Goal: Task Accomplishment & Management: Manage account settings

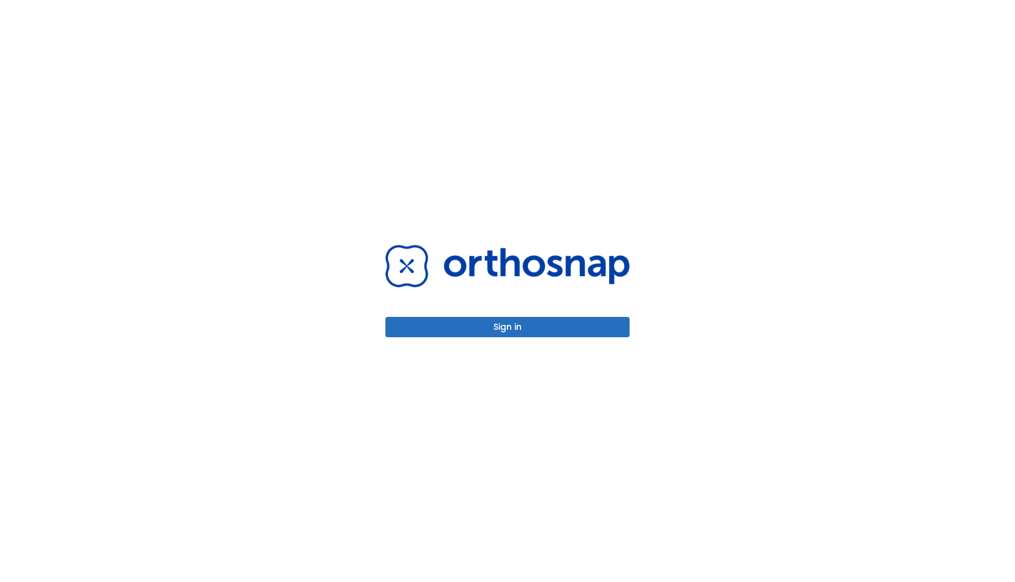
click at [518, 339] on div "Sign in" at bounding box center [508, 291] width 274 height 582
click at [518, 336] on button "Sign in" at bounding box center [508, 327] width 244 height 20
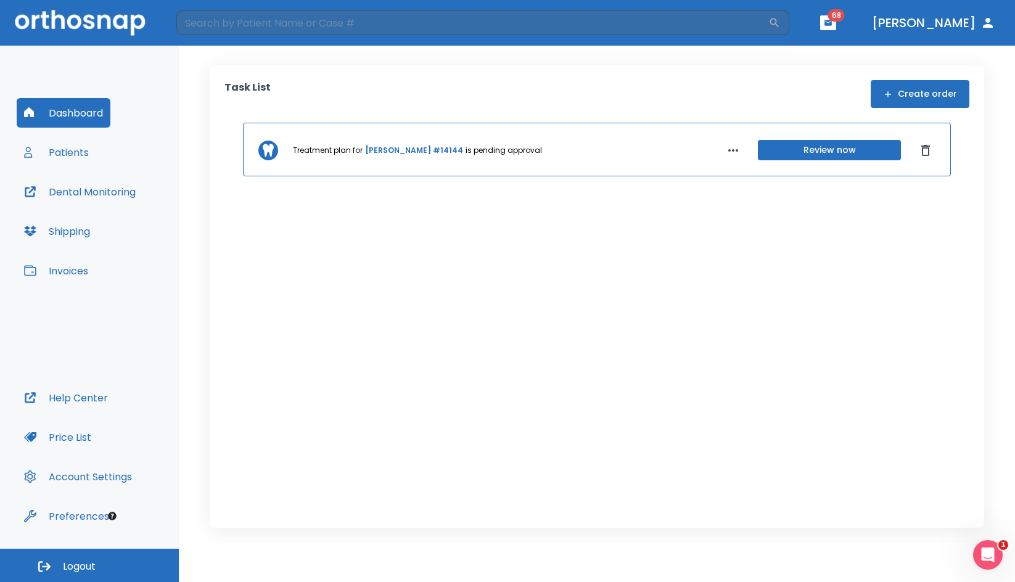
click at [78, 153] on button "Patients" at bounding box center [57, 153] width 80 height 30
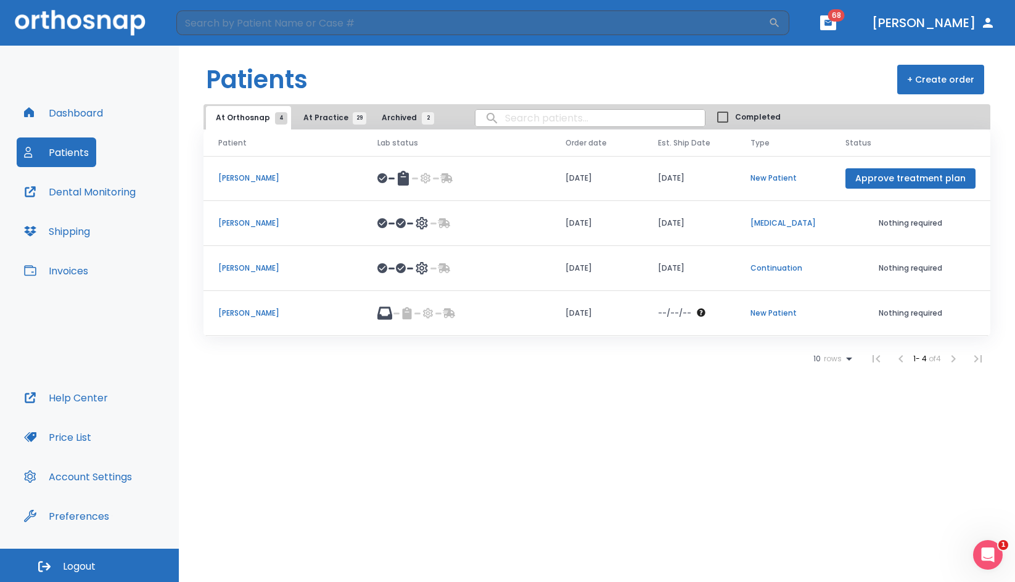
click at [542, 116] on input "search" at bounding box center [590, 118] width 229 height 24
type input "kyl"
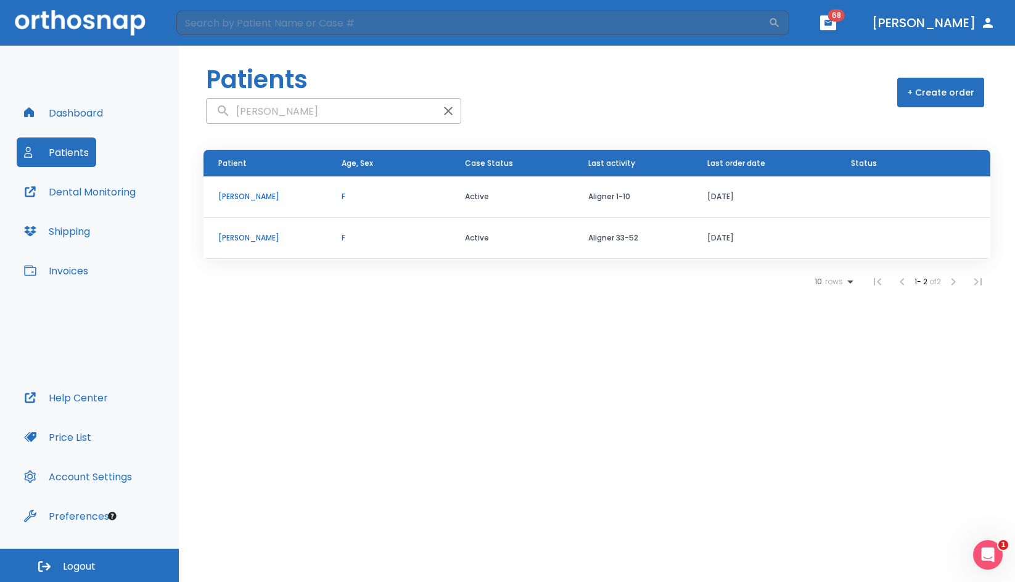
click at [251, 236] on p "Myrna Kyle" at bounding box center [265, 238] width 94 height 11
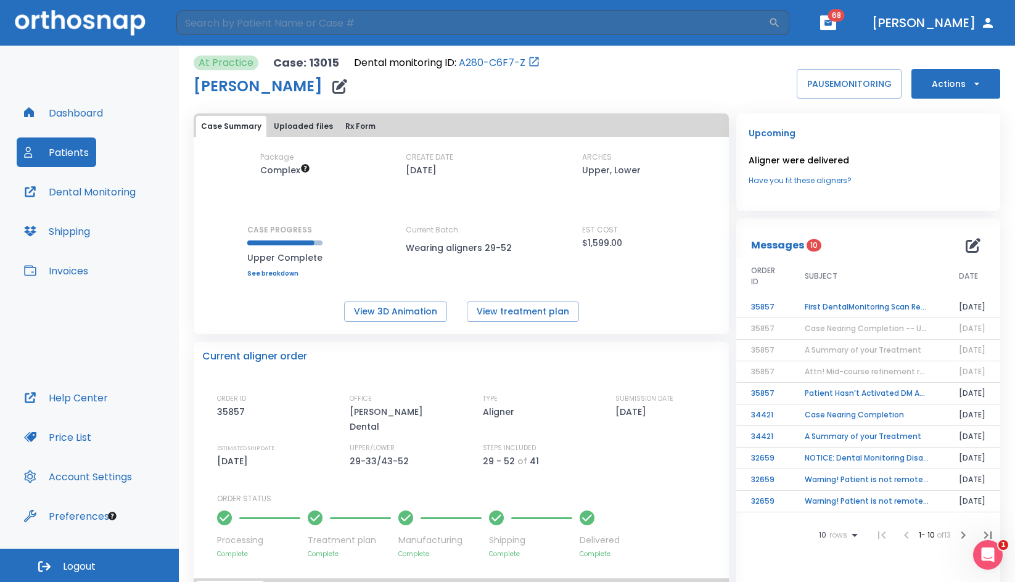
click at [904, 307] on td "First DentalMonitoring Scan Review (Step 43)" at bounding box center [867, 308] width 154 height 22
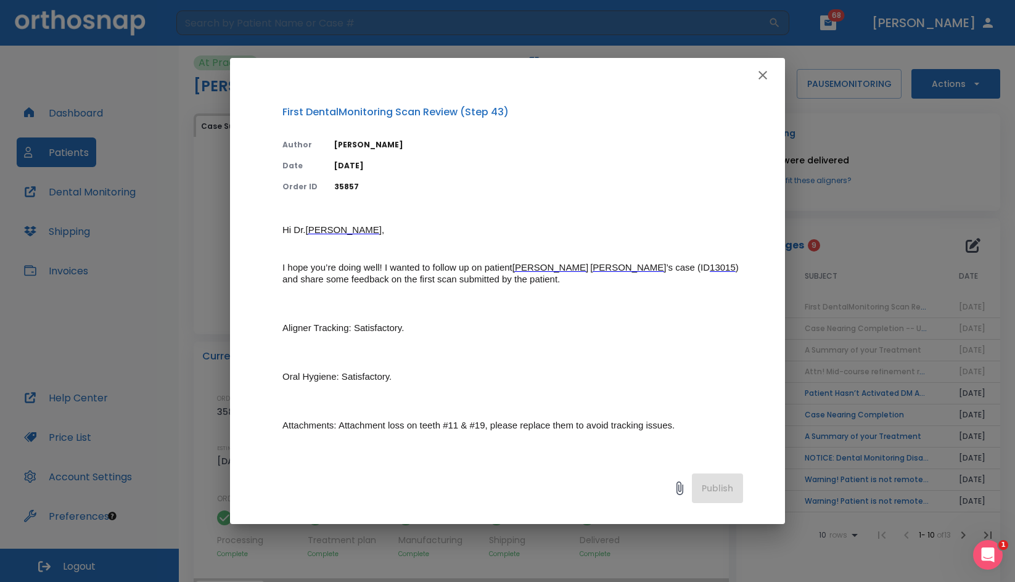
click at [759, 70] on icon "button" at bounding box center [763, 75] width 15 height 15
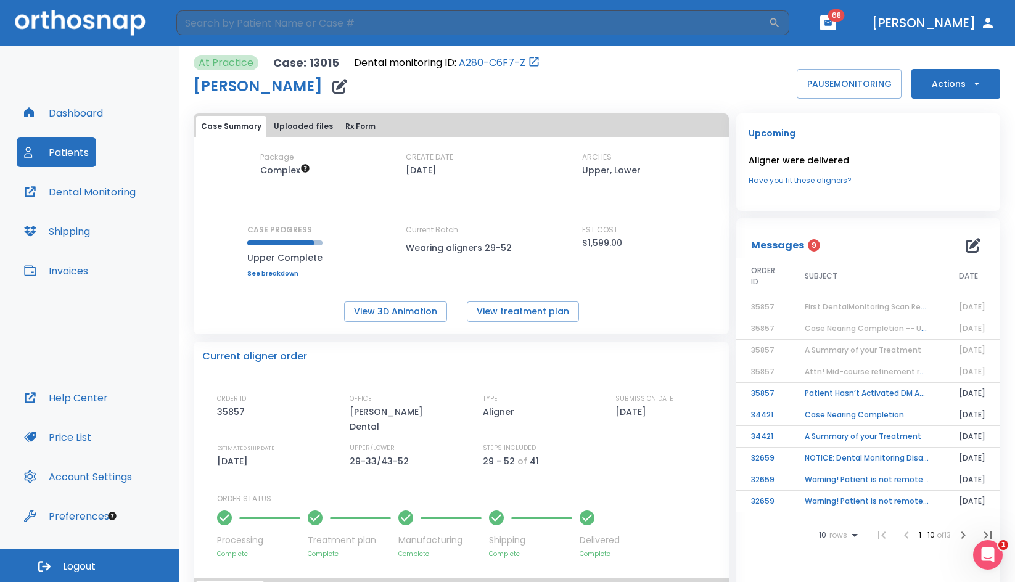
click at [81, 31] on img at bounding box center [80, 22] width 131 height 25
click at [46, 114] on button "Dashboard" at bounding box center [64, 113] width 94 height 30
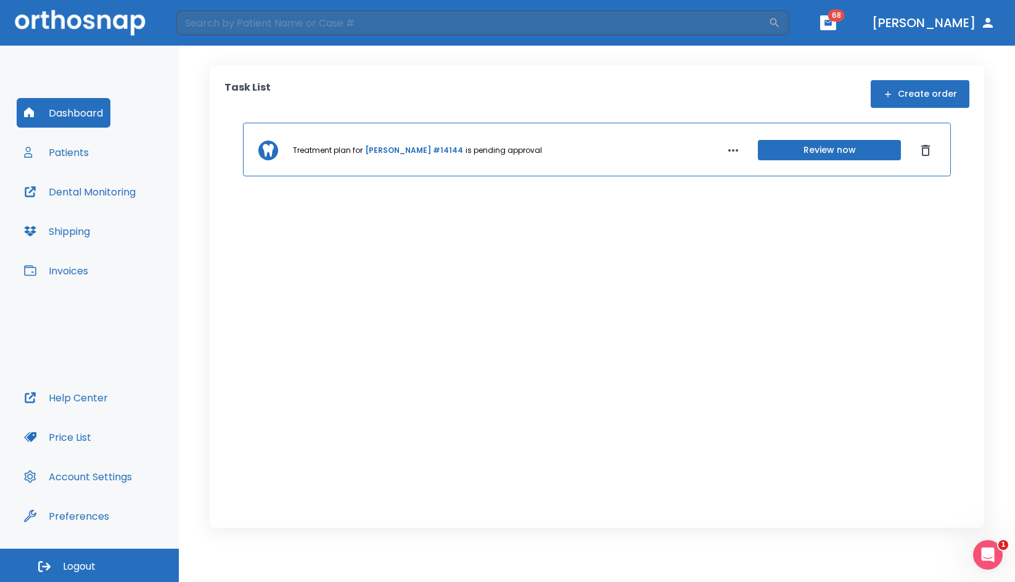
click at [40, 189] on button "Dental Monitoring" at bounding box center [80, 192] width 126 height 30
click at [55, 149] on button "Patients" at bounding box center [57, 153] width 80 height 30
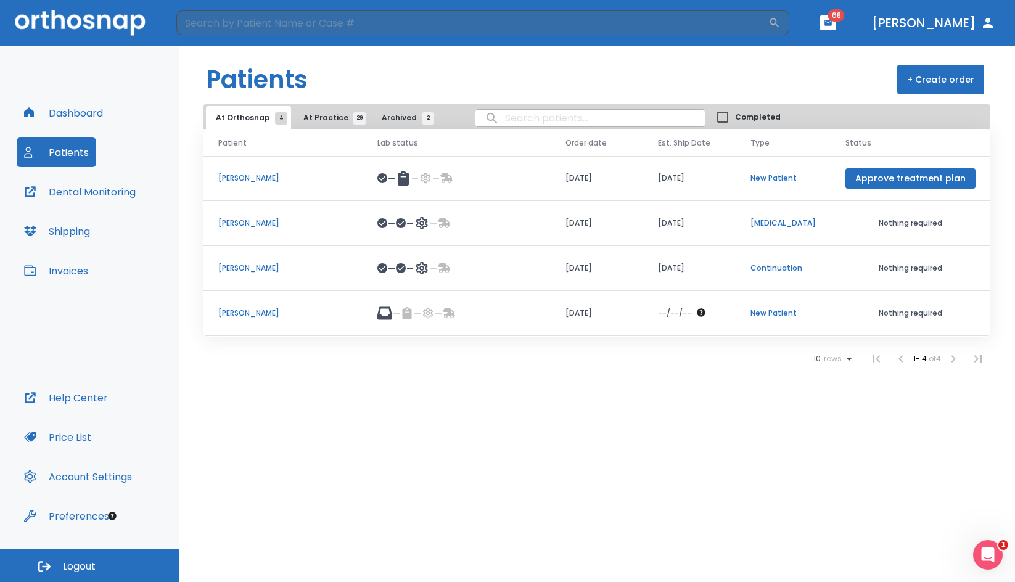
click at [507, 112] on input "search" at bounding box center [590, 118] width 229 height 24
type input "myr"
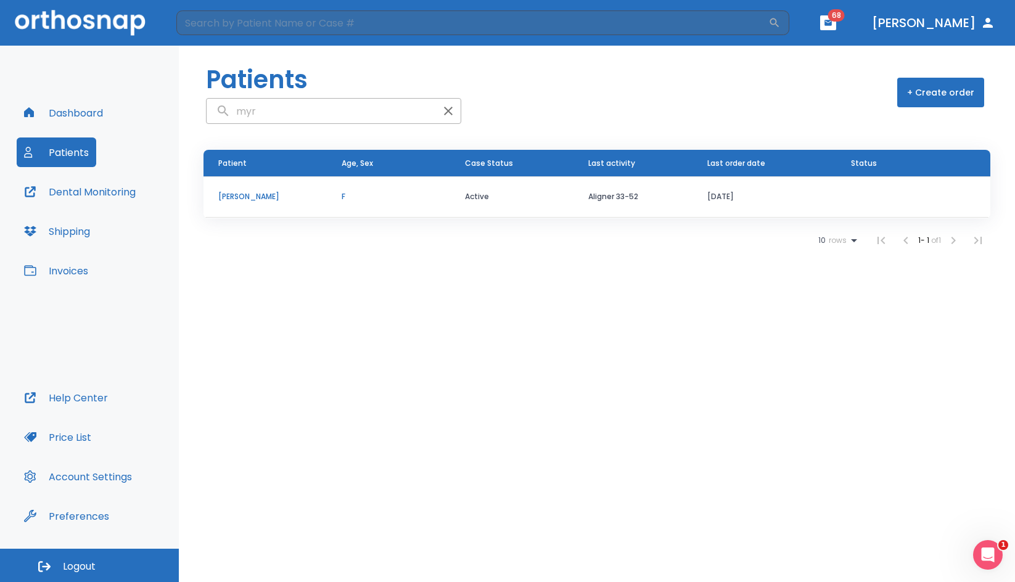
click at [250, 199] on p "Myrna Kyle" at bounding box center [265, 196] width 94 height 11
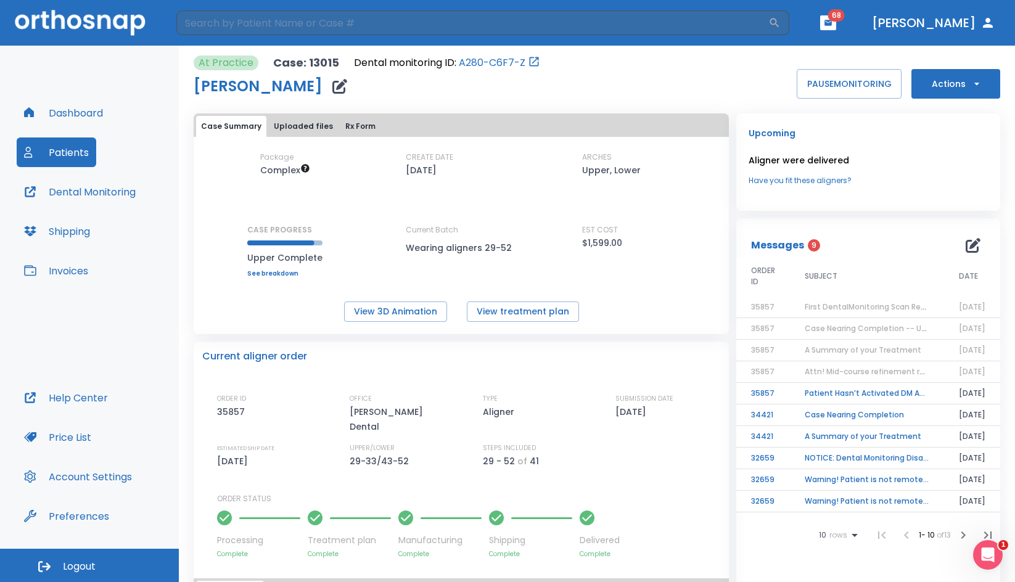
click at [949, 80] on button "Actions" at bounding box center [956, 84] width 89 height 30
click at [928, 183] on p "Order Next Aligners" at bounding box center [949, 180] width 70 height 11
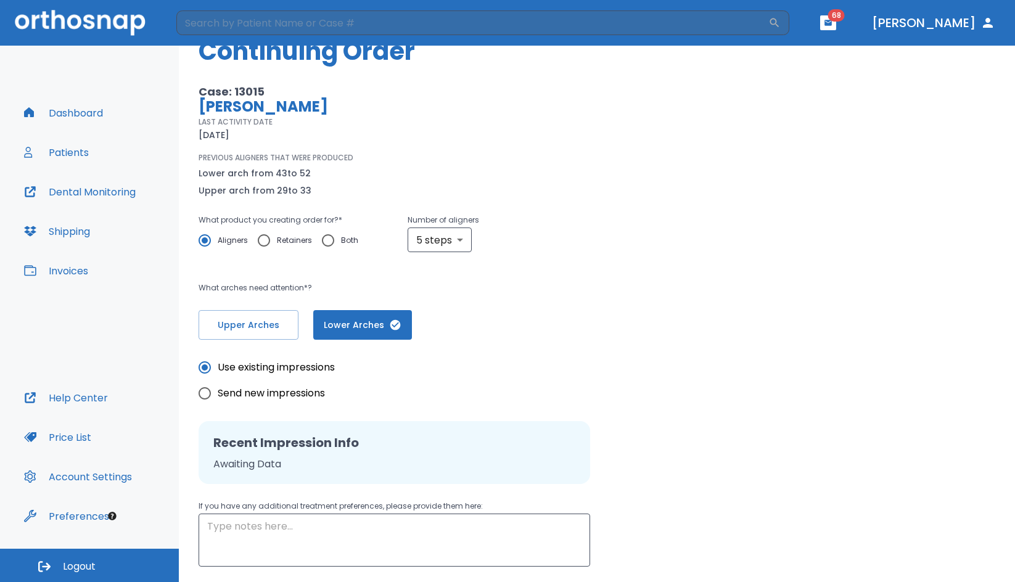
scroll to position [62, 0]
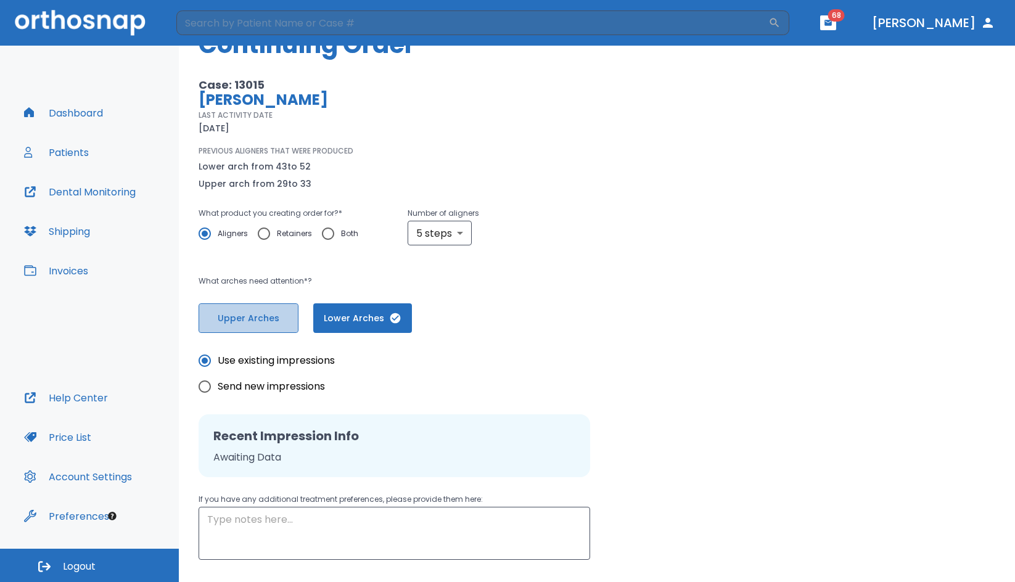
click at [243, 313] on span "Upper Arches" at bounding box center [249, 318] width 74 height 13
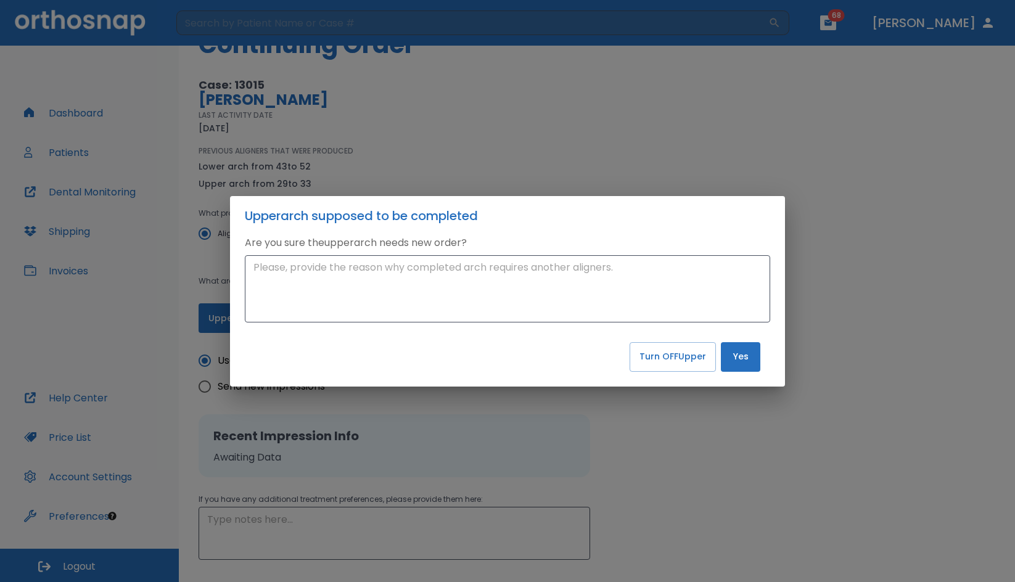
click at [665, 418] on div "Upper arch supposed to be completed Are you sure the upper arch needs new order…" at bounding box center [507, 291] width 1015 height 582
click at [704, 434] on div "Upper arch supposed to be completed Are you sure the upper arch needs new order…" at bounding box center [507, 291] width 1015 height 582
click at [729, 419] on div "Upper arch supposed to be completed Are you sure the upper arch needs new order…" at bounding box center [507, 291] width 1015 height 582
click at [647, 368] on button "Turn OFF Upper" at bounding box center [673, 357] width 86 height 30
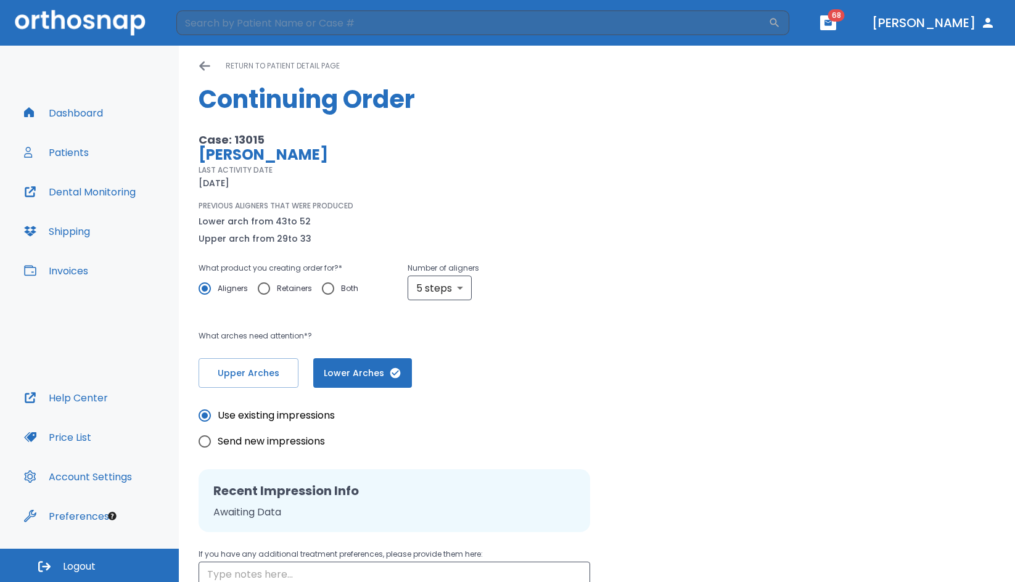
scroll to position [0, 0]
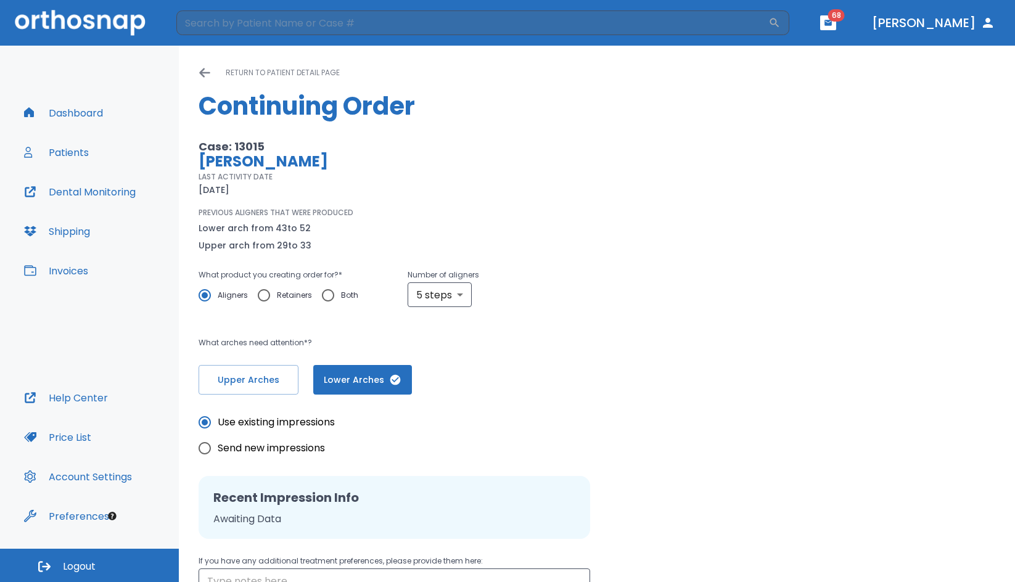
click at [273, 78] on p "return to patient detail page" at bounding box center [283, 72] width 114 height 15
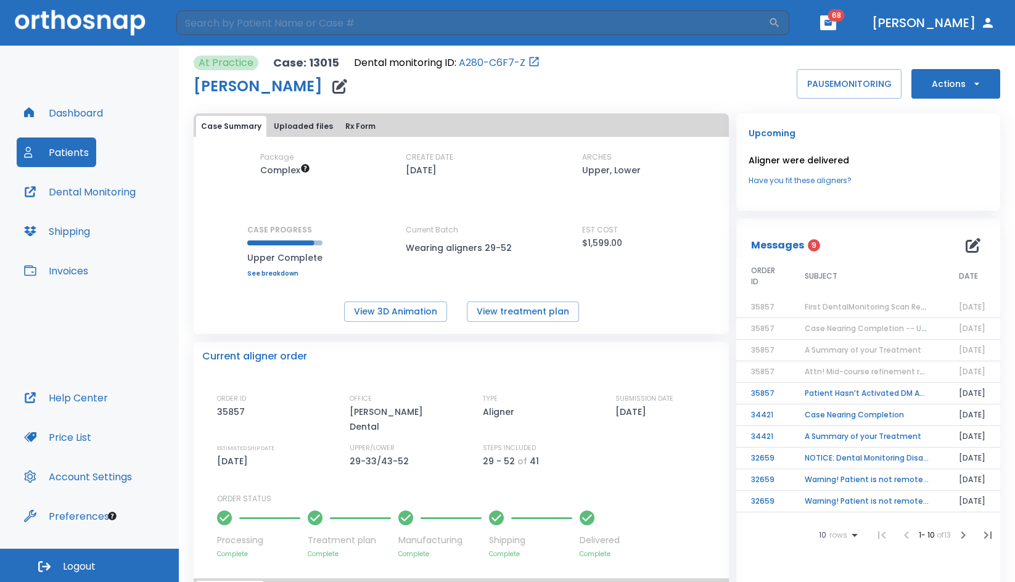
click at [869, 310] on span "First DentalMonitoring Scan Review (Step 43)" at bounding box center [891, 307] width 172 height 10
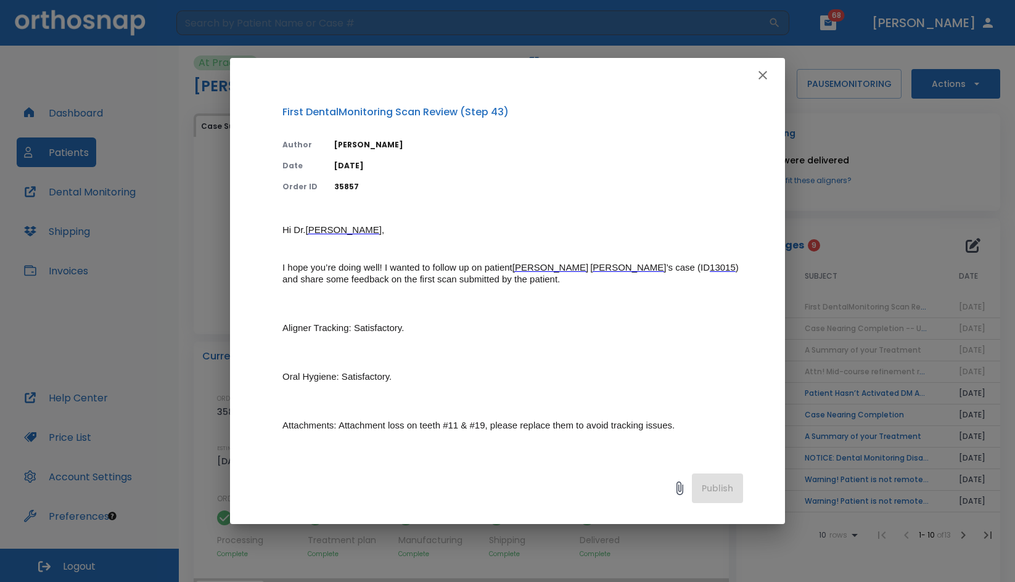
click at [764, 72] on icon "button" at bounding box center [763, 75] width 15 height 15
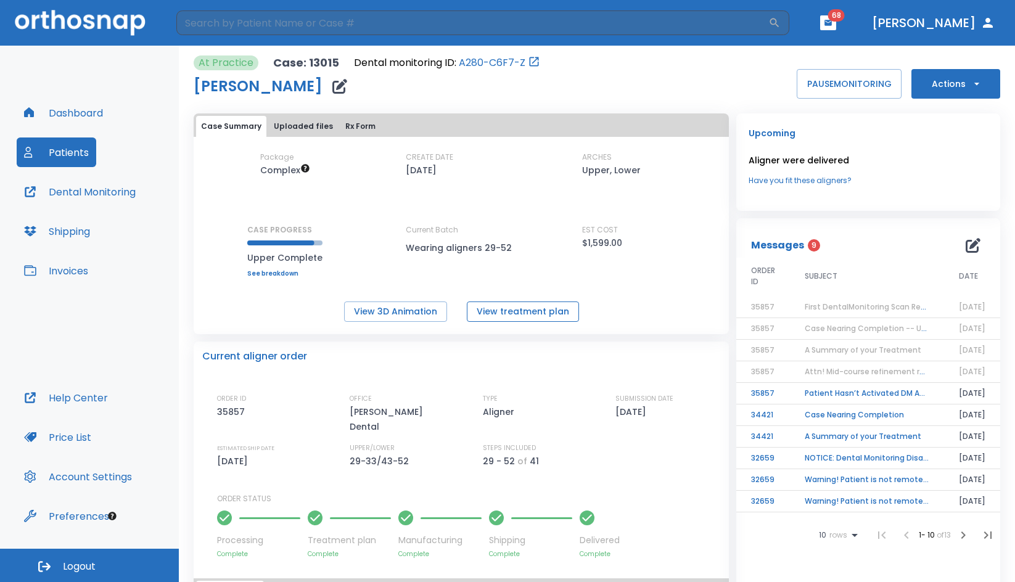
click at [488, 308] on button "View treatment plan" at bounding box center [523, 312] width 112 height 20
click at [912, 84] on button "Actions" at bounding box center [956, 84] width 89 height 30
click at [912, 184] on li "Order Next Aligners" at bounding box center [948, 180] width 89 height 31
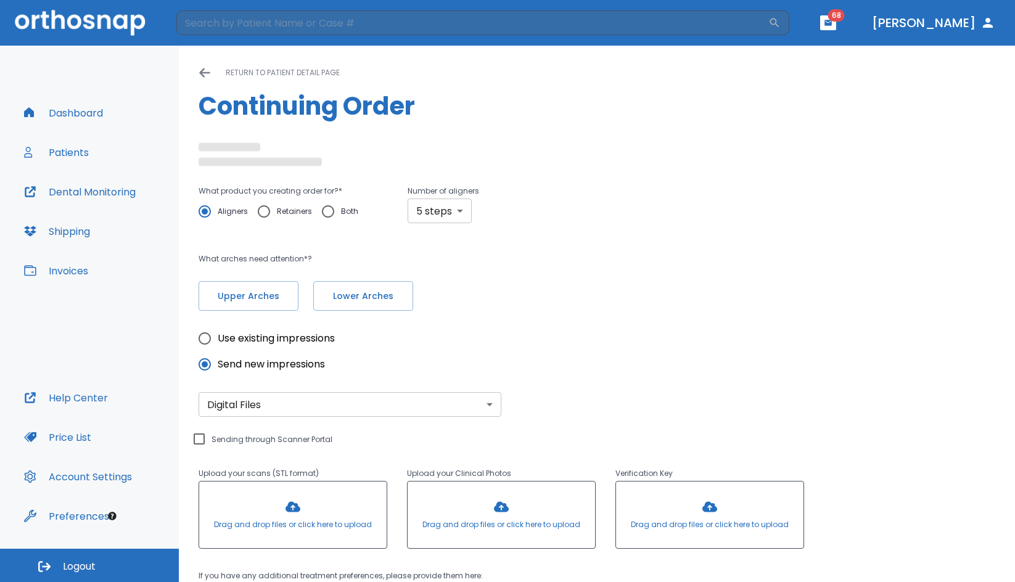
click at [424, 209] on body "​ 68 Dr. Flores Dashboard Patients Dental Monitoring Shipping Invoices Help Cen…" at bounding box center [507, 291] width 1015 height 582
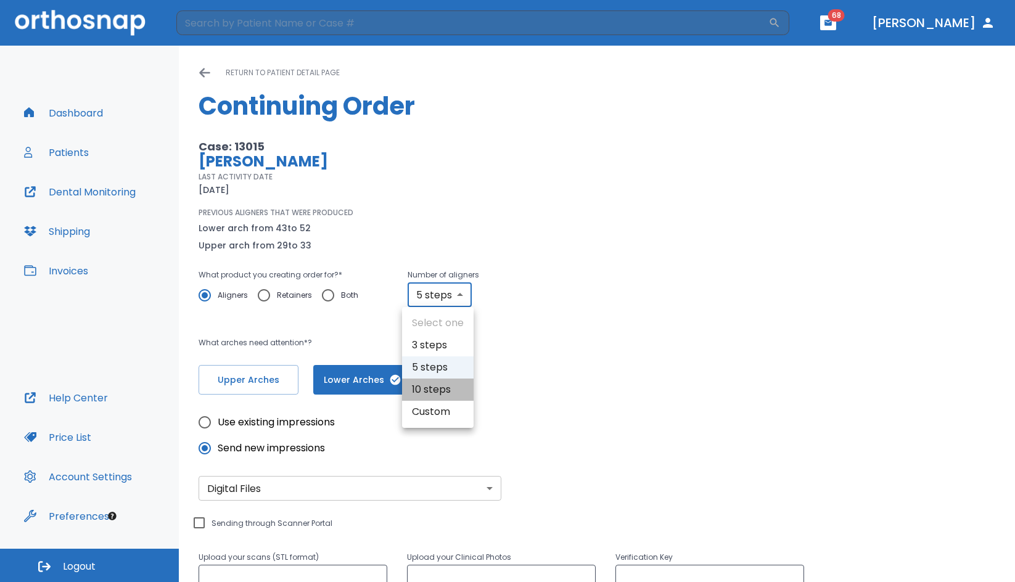
click at [407, 390] on li "10 steps" at bounding box center [438, 390] width 72 height 22
type input "10"
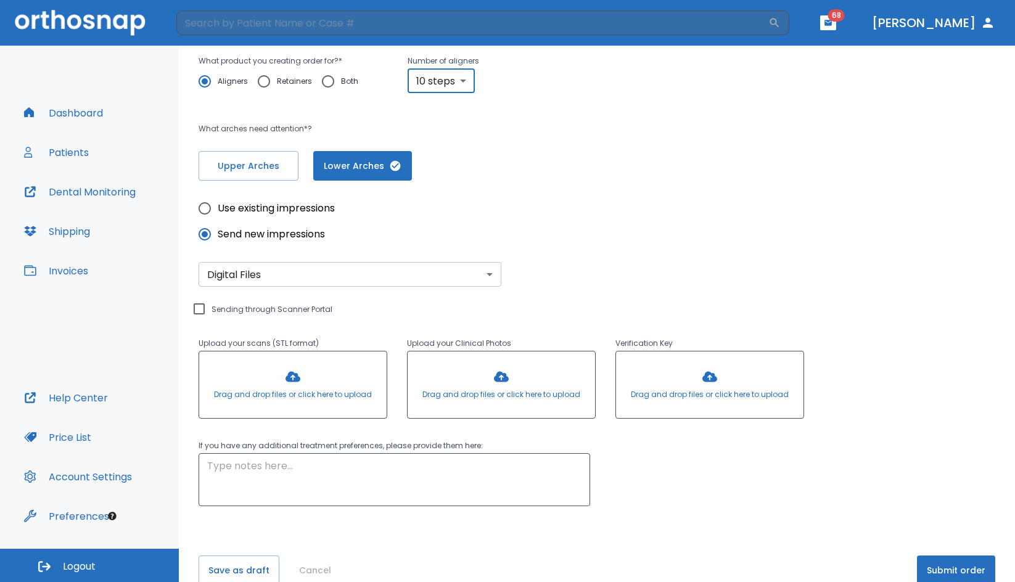
scroll to position [237, 0]
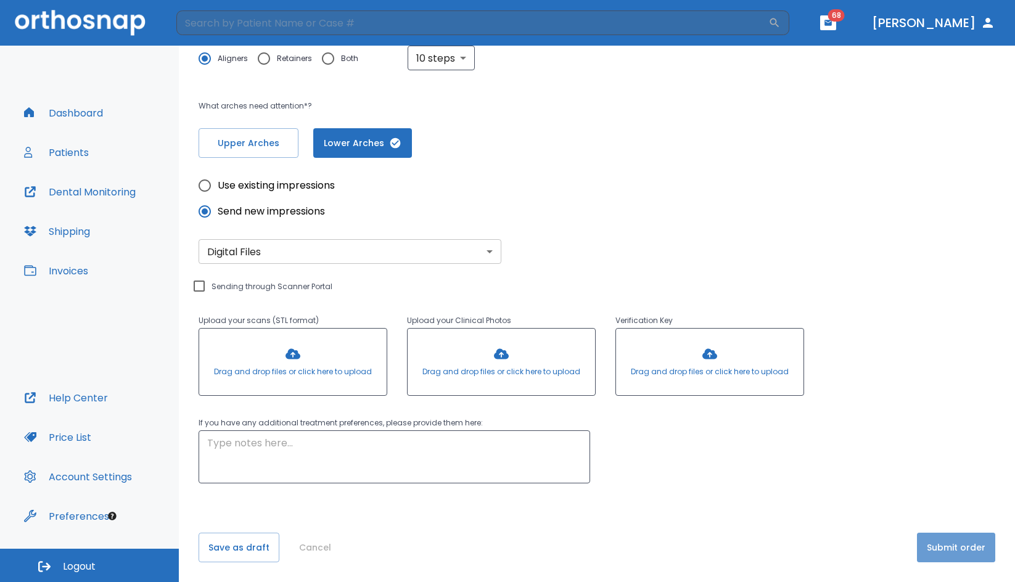
click at [956, 550] on button "Submit order" at bounding box center [956, 548] width 78 height 30
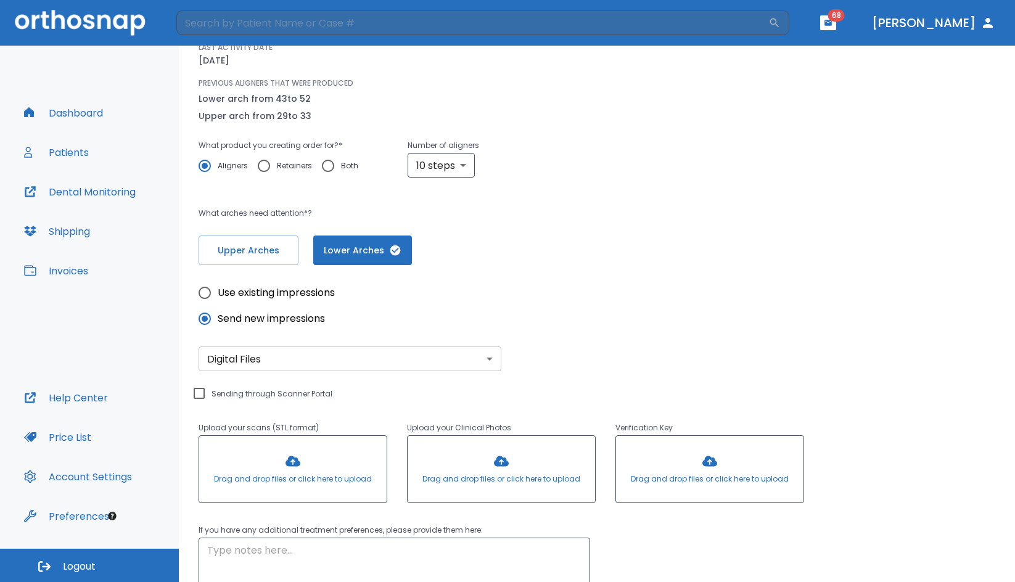
scroll to position [114, 0]
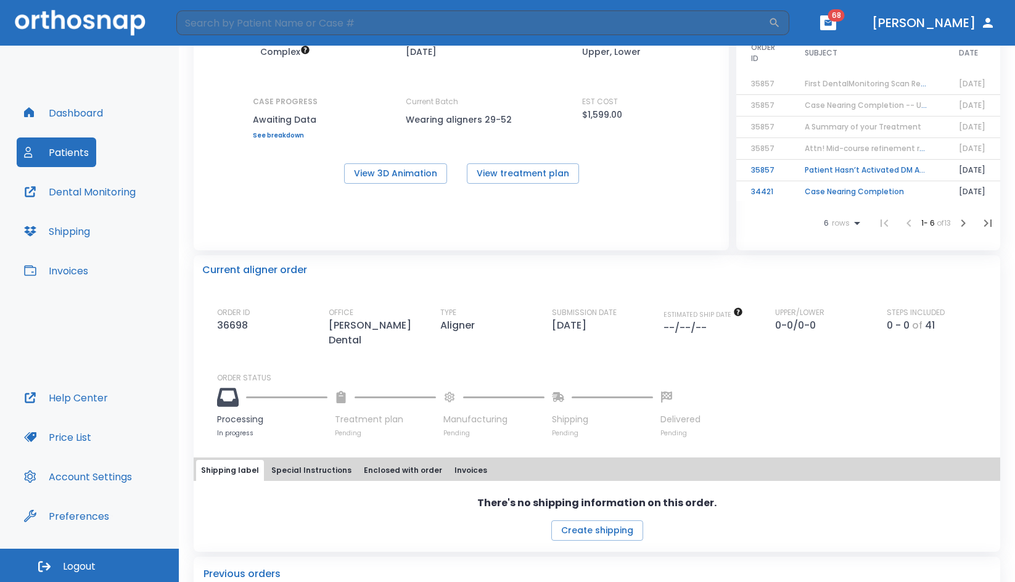
scroll to position [185, 0]
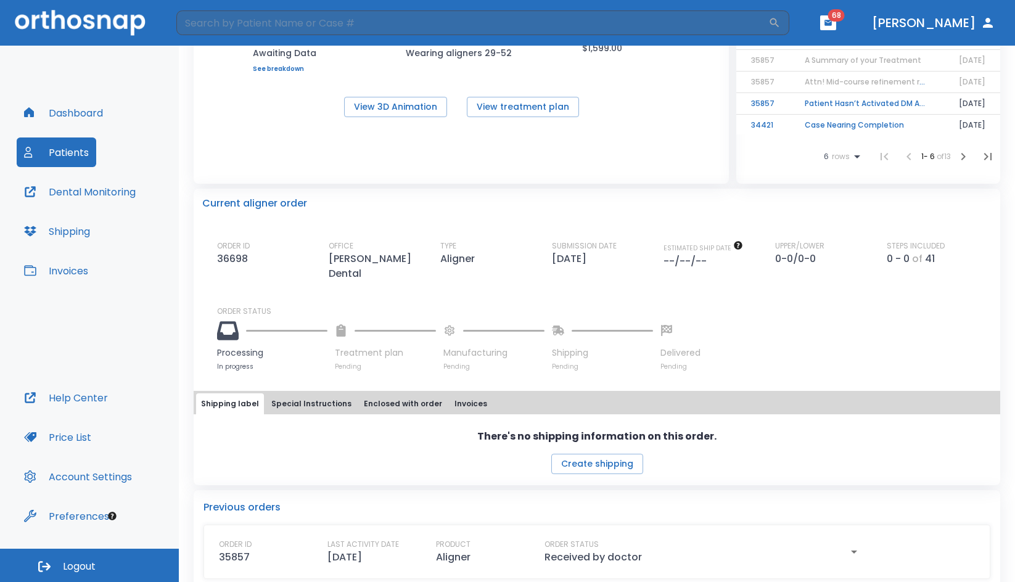
click at [87, 123] on button "Dashboard" at bounding box center [64, 113] width 94 height 30
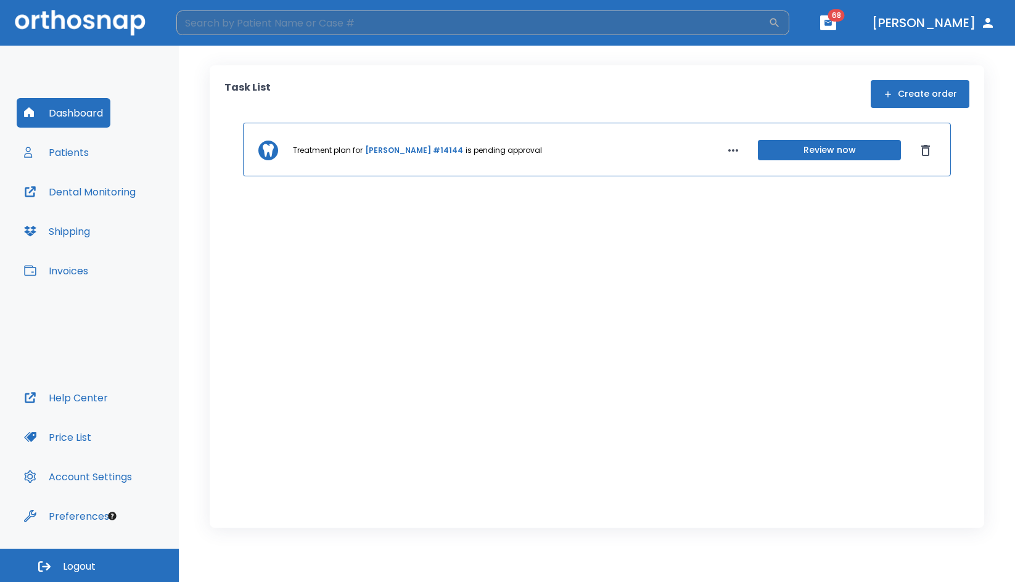
click at [286, 27] on input "search" at bounding box center [472, 22] width 592 height 25
type input "c"
type input "mastrolia"
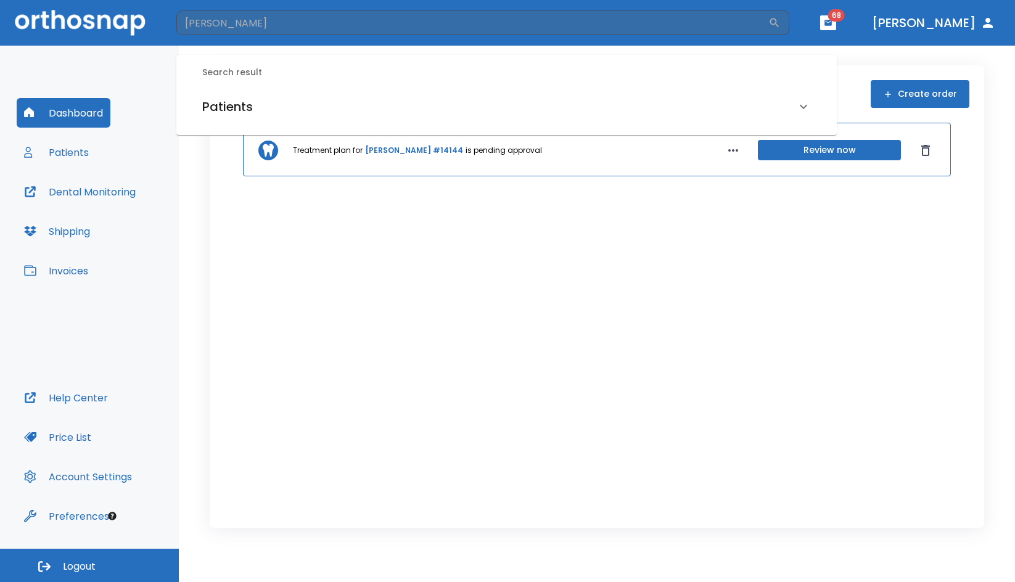
click at [799, 104] on icon at bounding box center [803, 106] width 15 height 15
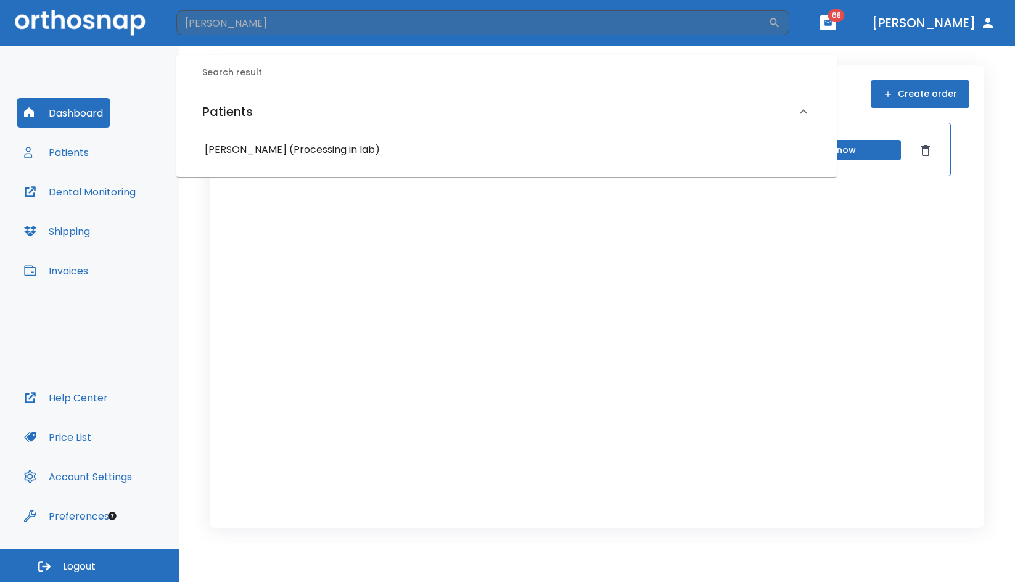
click at [234, 146] on h6 "Mastrolia Carol (Processing in lab)" at bounding box center [507, 149] width 604 height 17
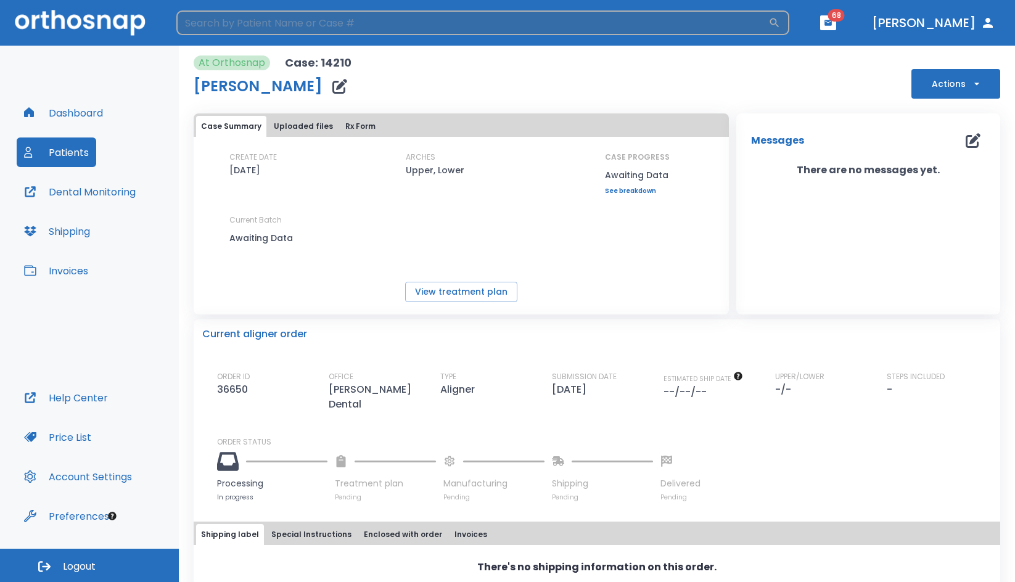
click at [245, 20] on input "search" at bounding box center [472, 22] width 592 height 25
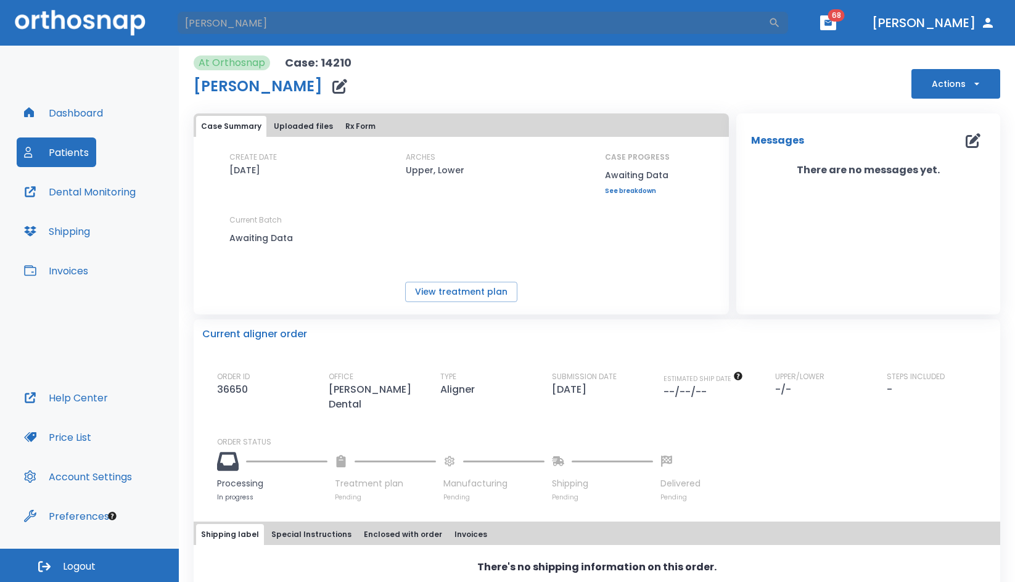
type input "wright"
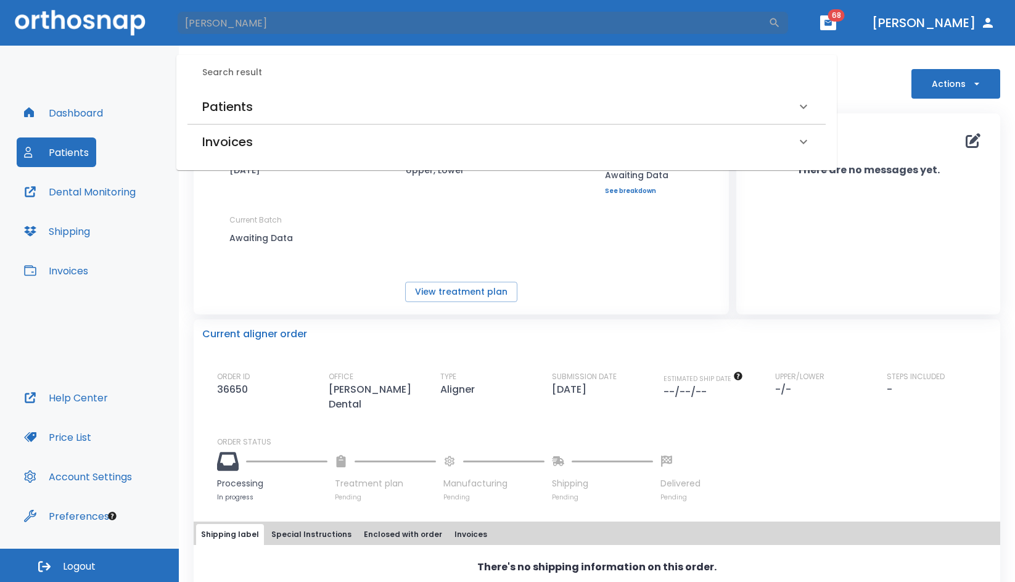
click at [251, 107] on h6 "Patients" at bounding box center [227, 107] width 51 height 20
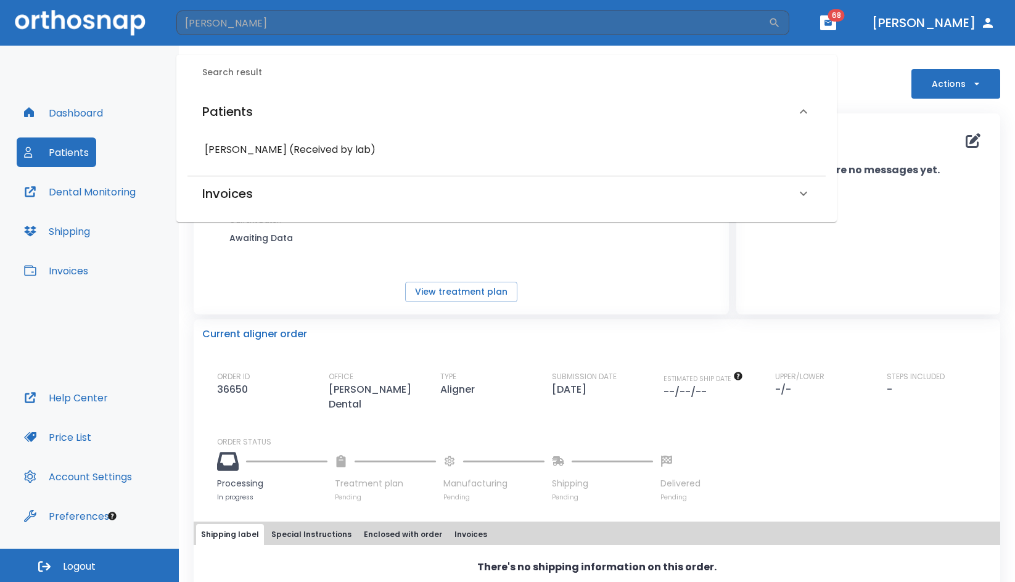
click at [261, 154] on h6 "Audrey Wright (Received by lab)" at bounding box center [507, 149] width 604 height 17
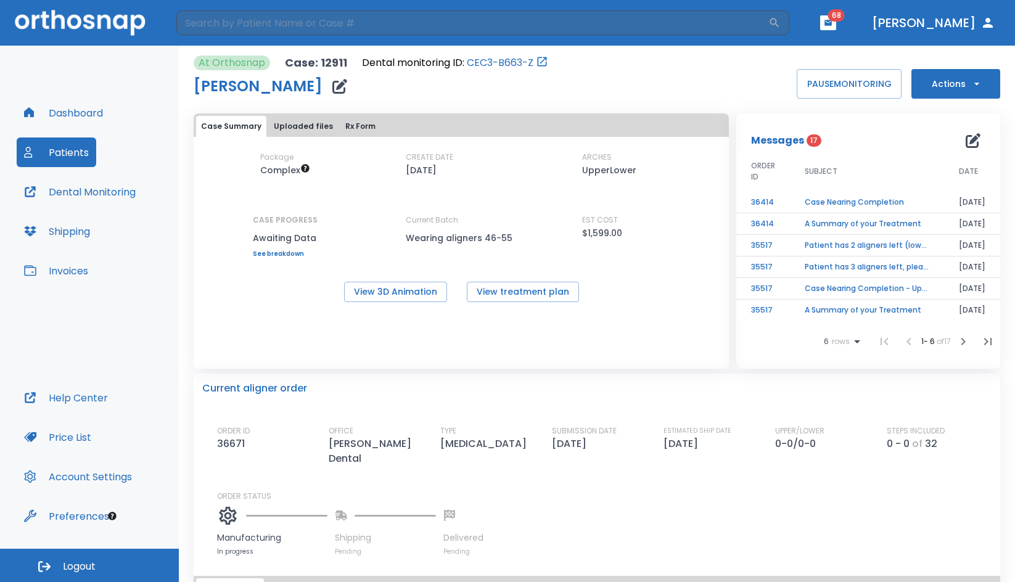
click at [847, 204] on td "Case Nearing Completion" at bounding box center [867, 203] width 154 height 22
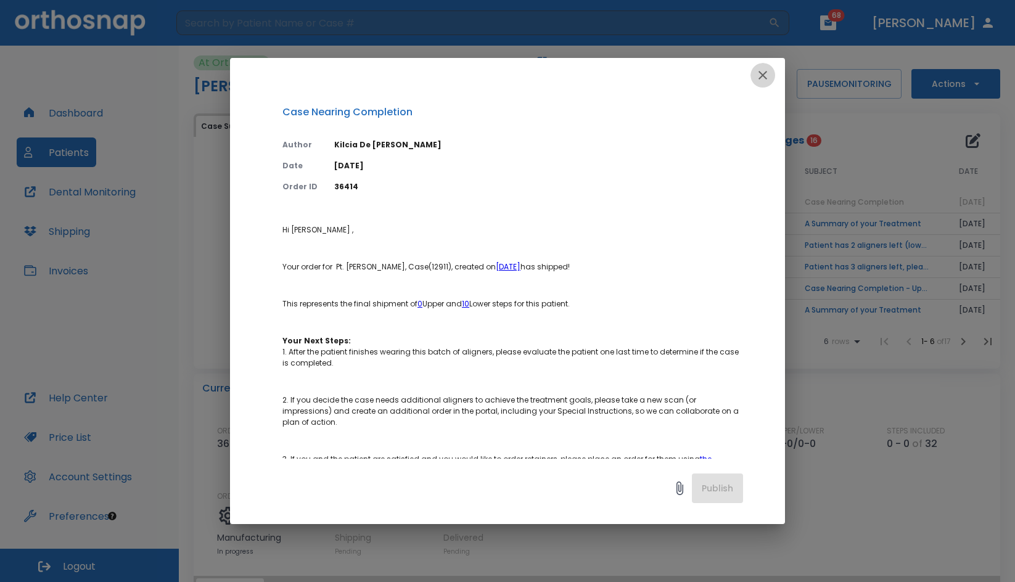
click at [762, 75] on icon "button" at bounding box center [763, 75] width 9 height 9
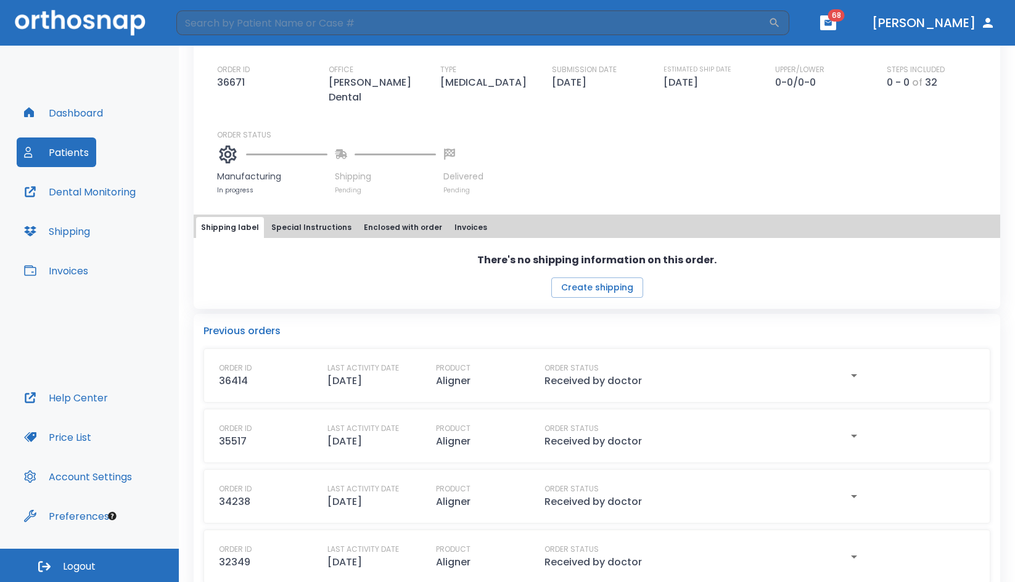
scroll to position [368, 0]
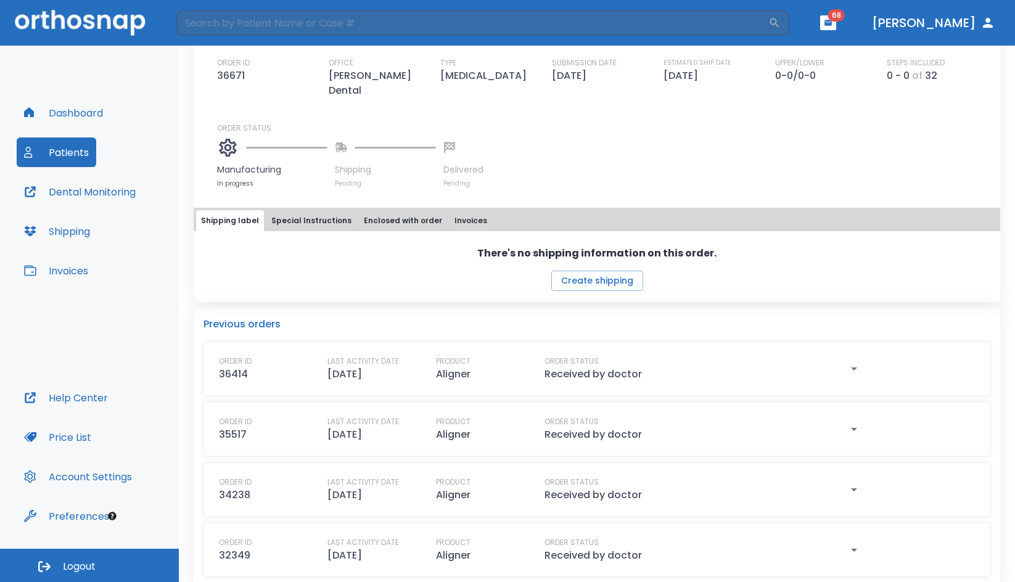
click at [856, 356] on button "button" at bounding box center [854, 369] width 25 height 26
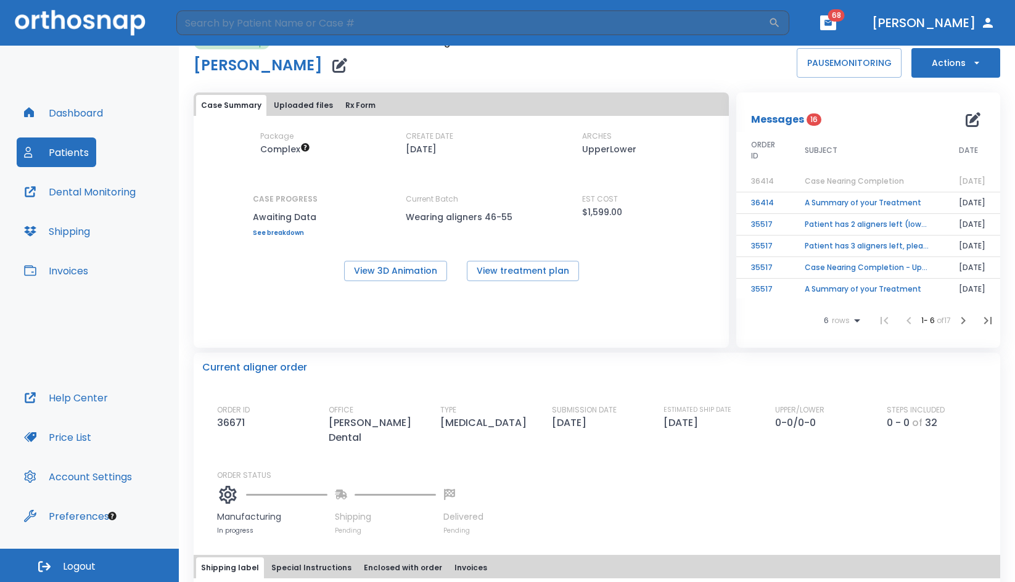
scroll to position [0, 0]
